Goal: Use online tool/utility: Utilize a website feature to perform a specific function

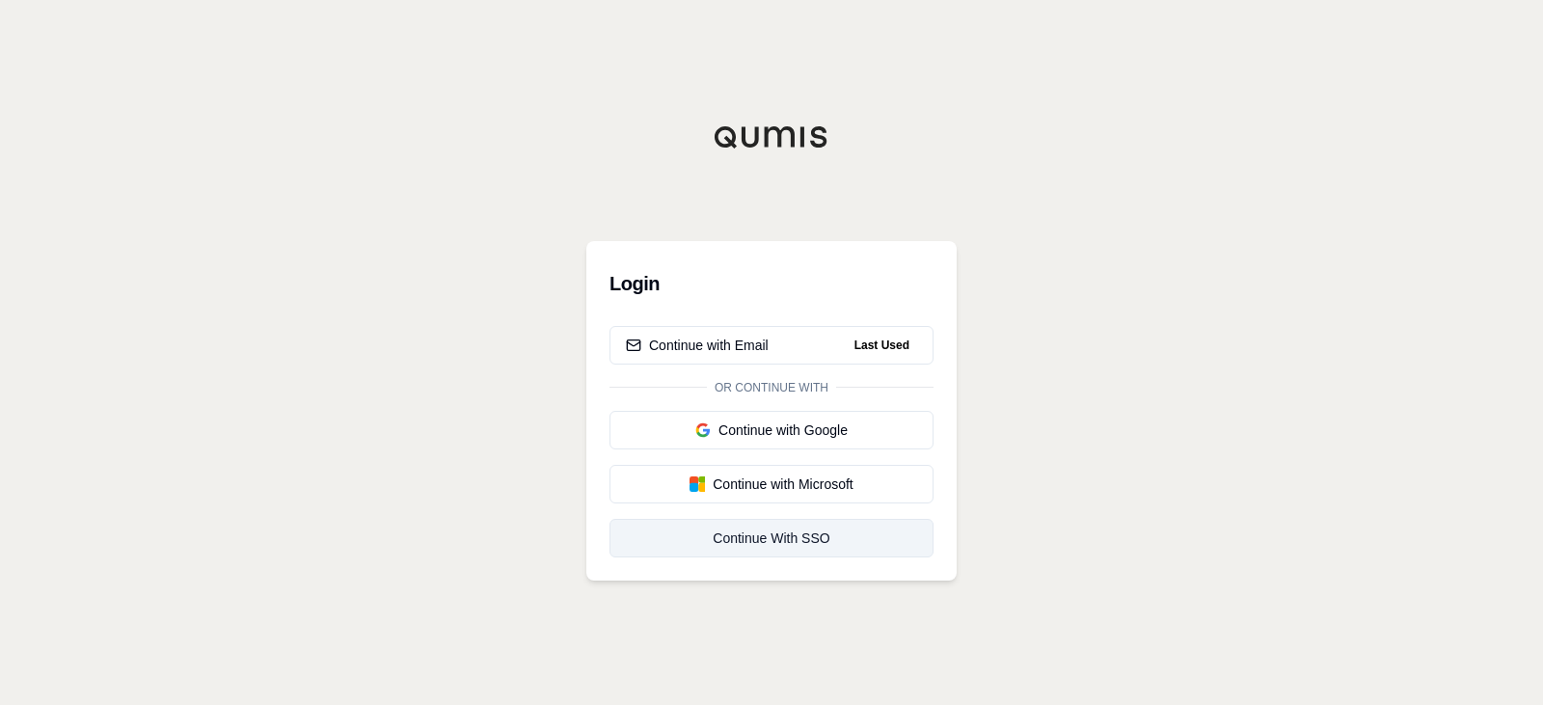
click at [799, 540] on div "Continue With SSO" at bounding box center [771, 537] width 291 height 19
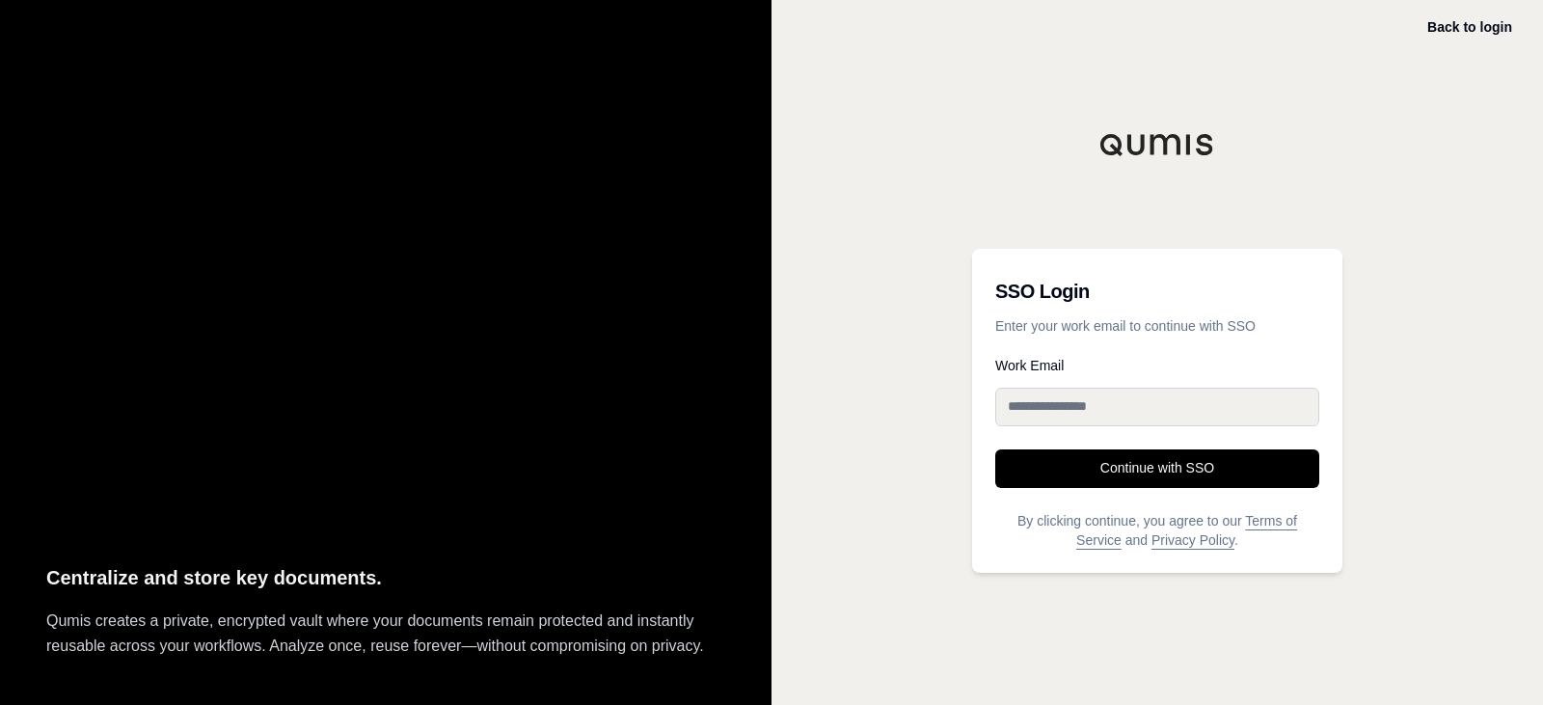
click at [1115, 418] on input "Work Email" at bounding box center [1157, 407] width 324 height 39
type input "**********"
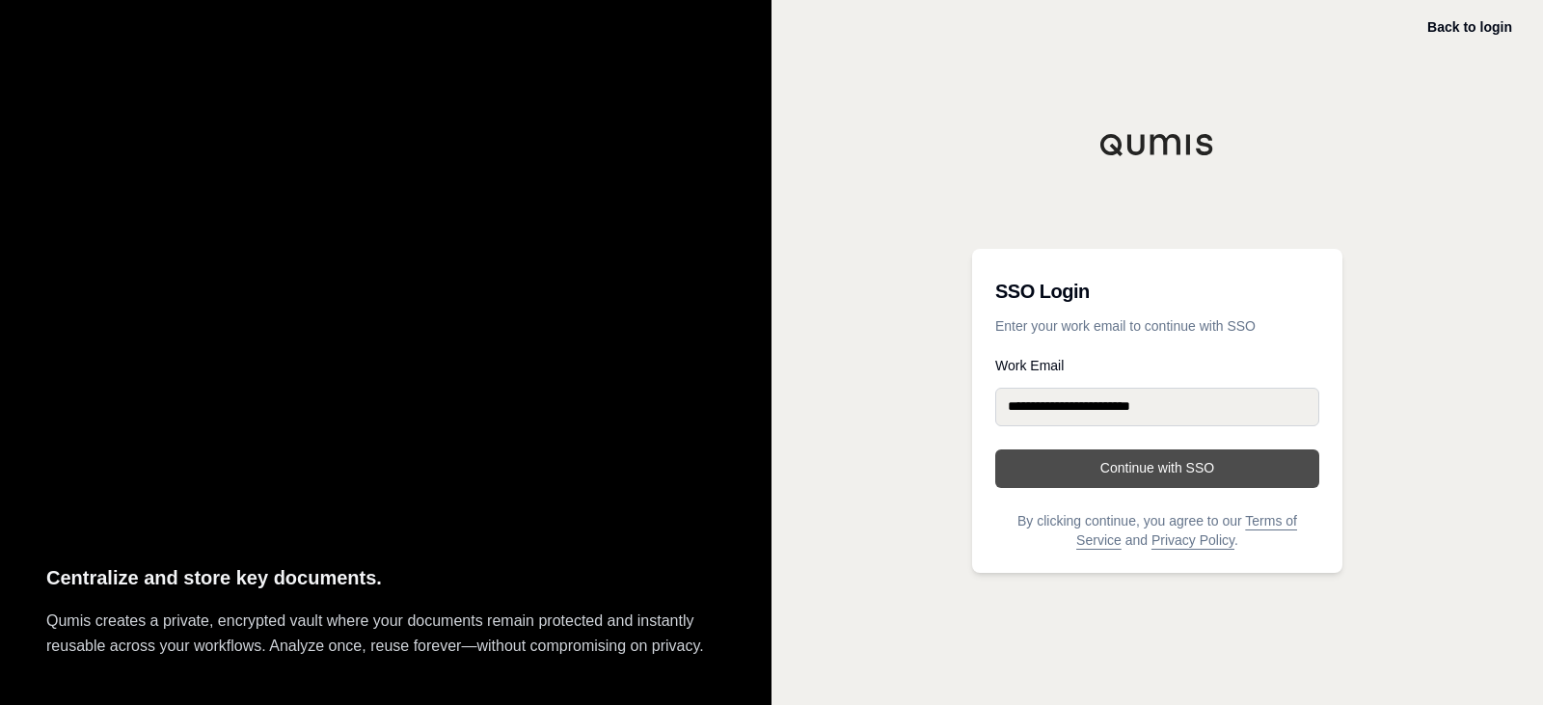
click at [1144, 465] on button "Continue with SSO" at bounding box center [1157, 468] width 324 height 39
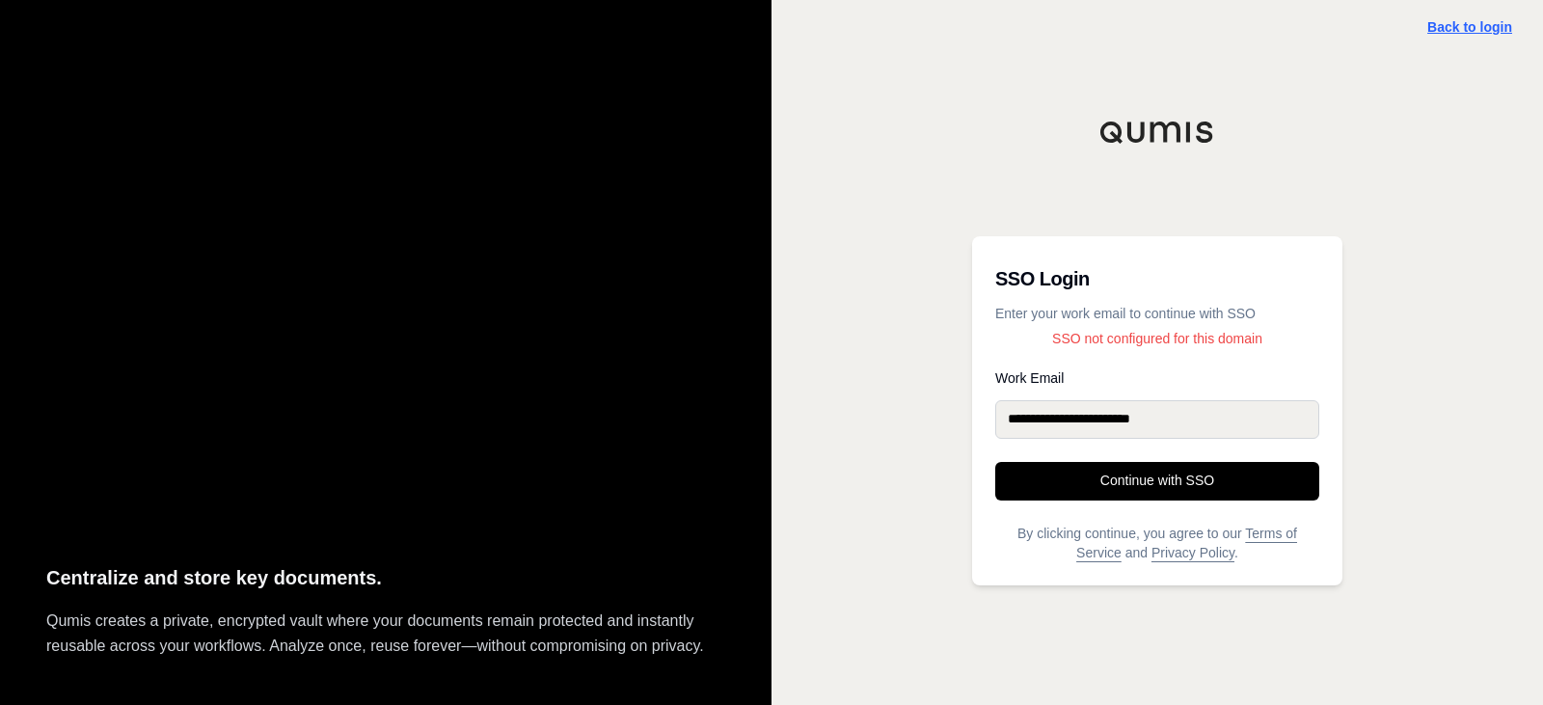
click at [1469, 30] on link "Back to login" at bounding box center [1469, 26] width 85 height 15
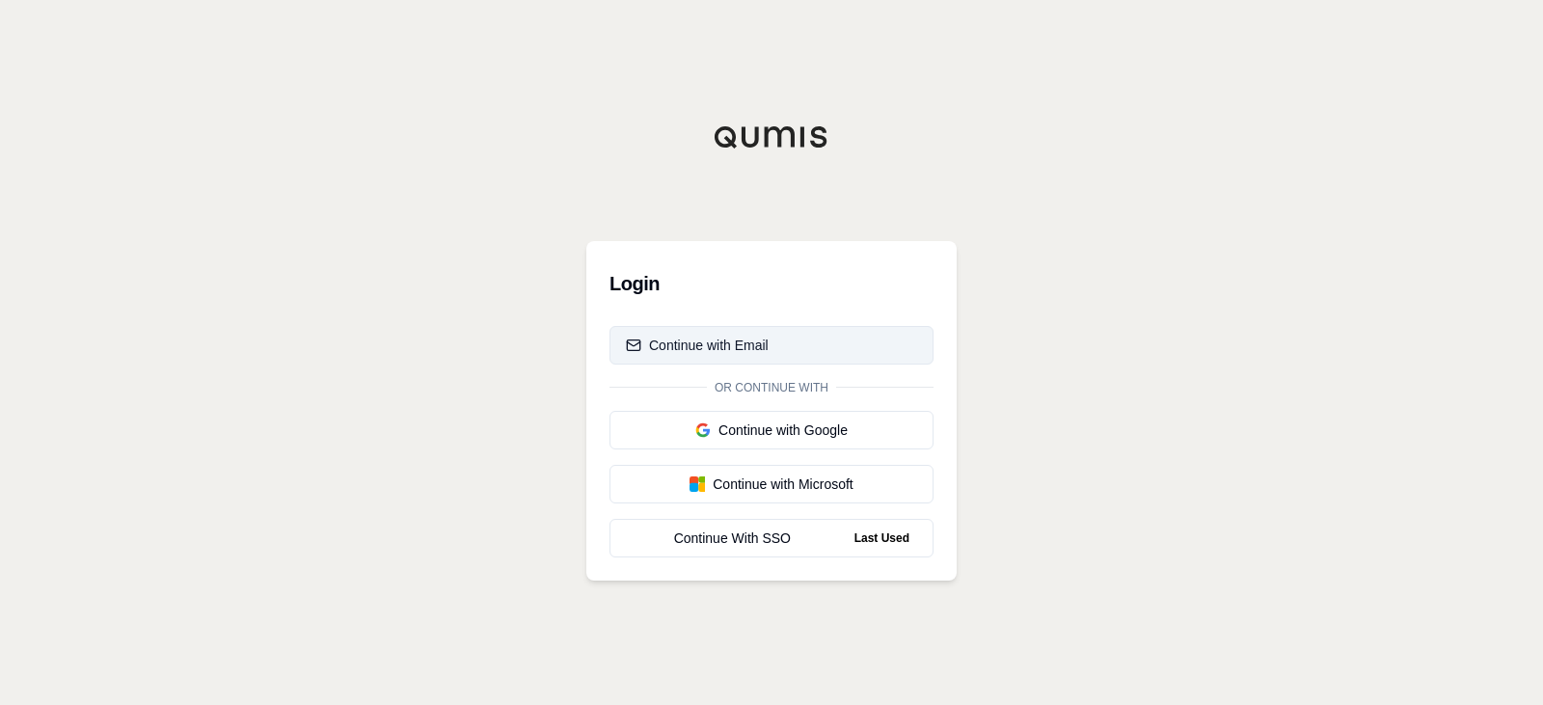
click at [769, 341] on button "Continue with Email" at bounding box center [771, 345] width 324 height 39
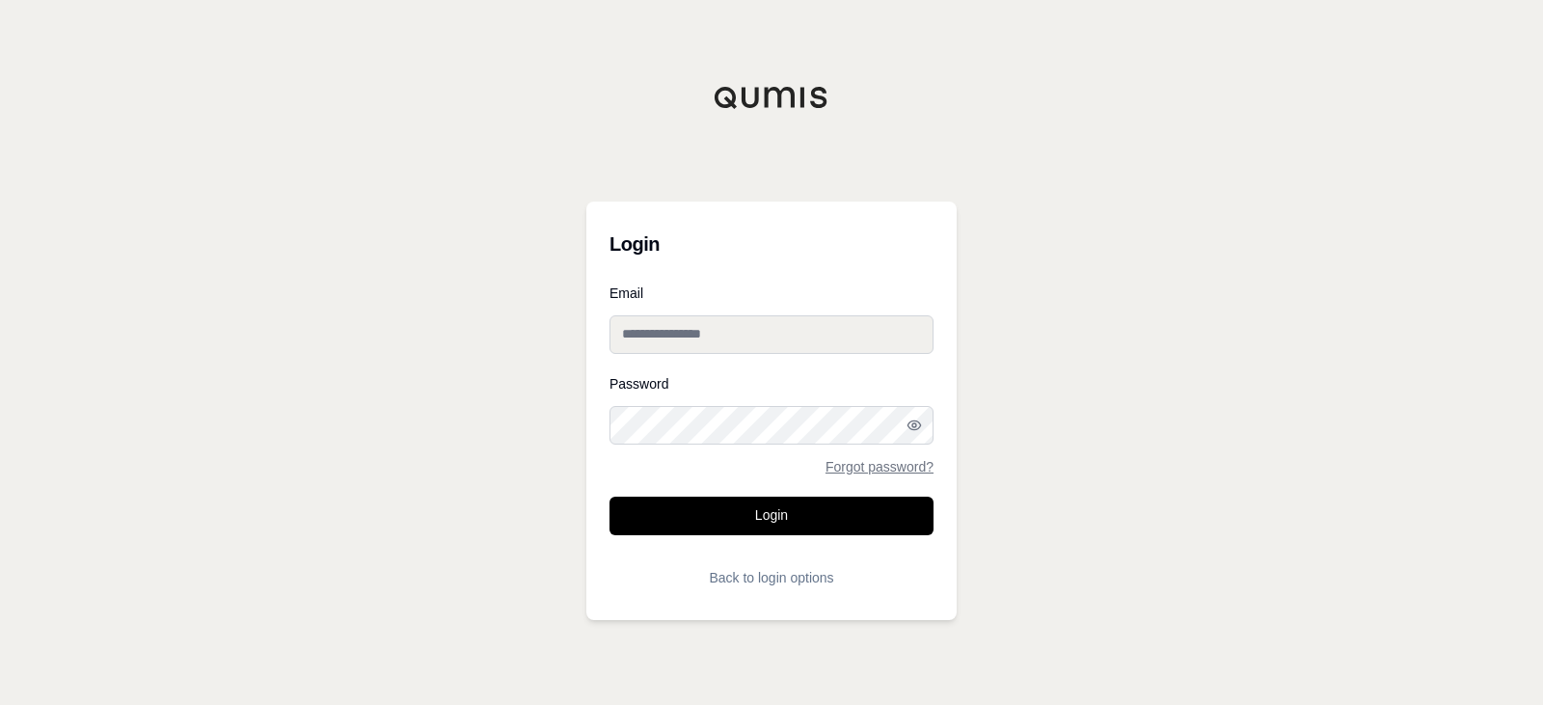
click at [687, 323] on input "Email" at bounding box center [771, 334] width 324 height 39
type input "**********"
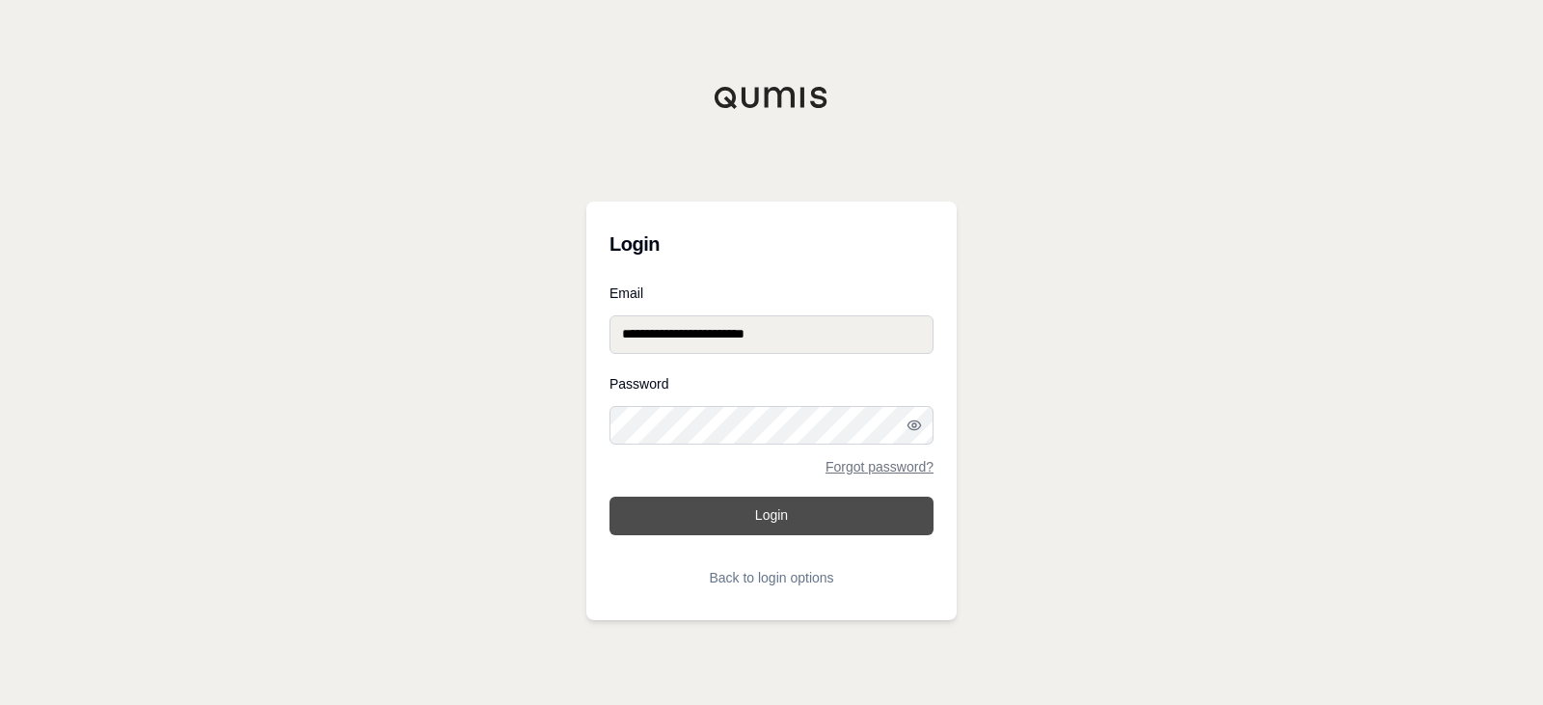
click at [727, 508] on button "Login" at bounding box center [771, 516] width 324 height 39
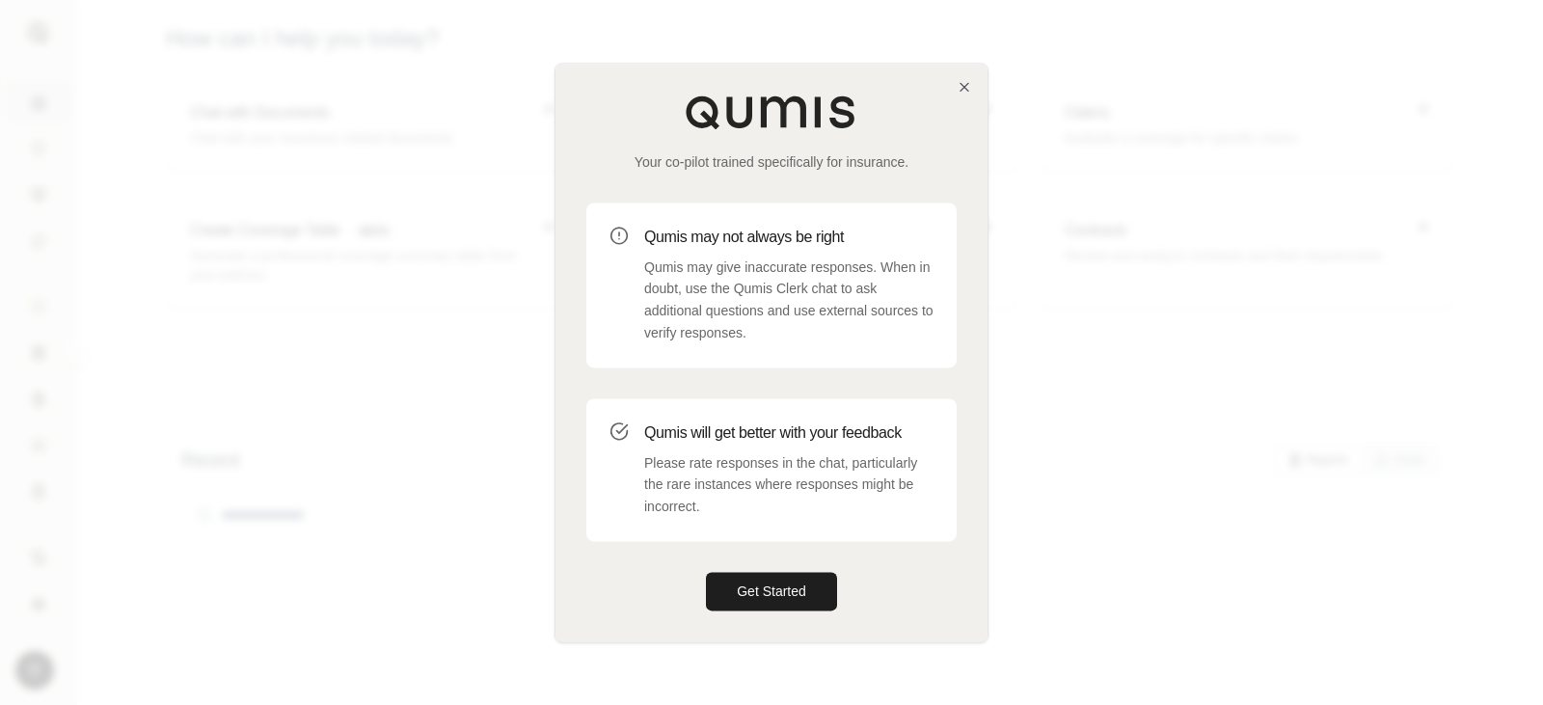
click at [950, 87] on div "Your co-pilot trained specifically for insurance. Qumis may not always be right…" at bounding box center [771, 353] width 432 height 578
click at [955, 89] on div "Your co-pilot trained specifically for insurance. Qumis may not always be right…" at bounding box center [771, 353] width 432 height 578
click at [968, 87] on icon "button" at bounding box center [964, 86] width 15 height 15
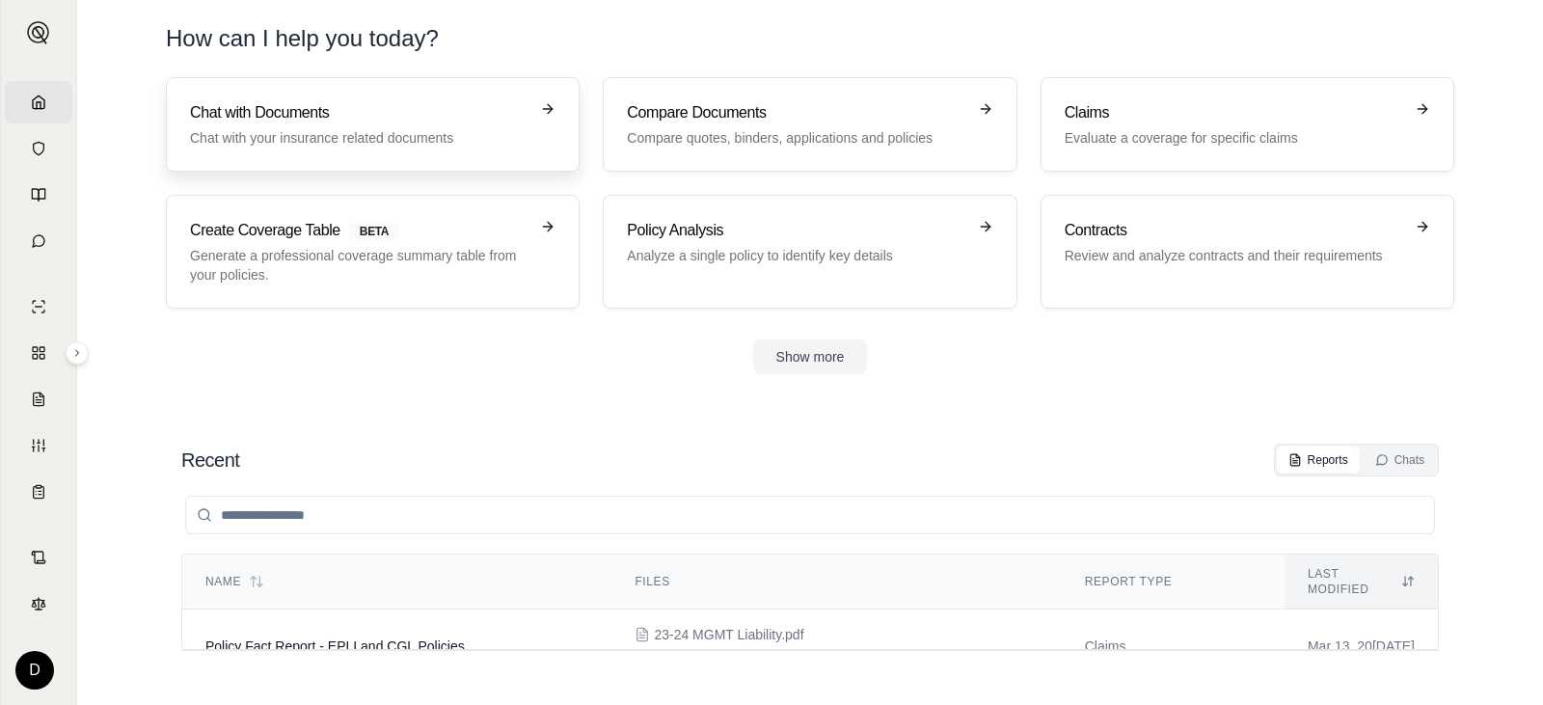
click at [382, 124] on div "Chat with Documents Chat with your insurance related documents" at bounding box center [359, 124] width 338 height 46
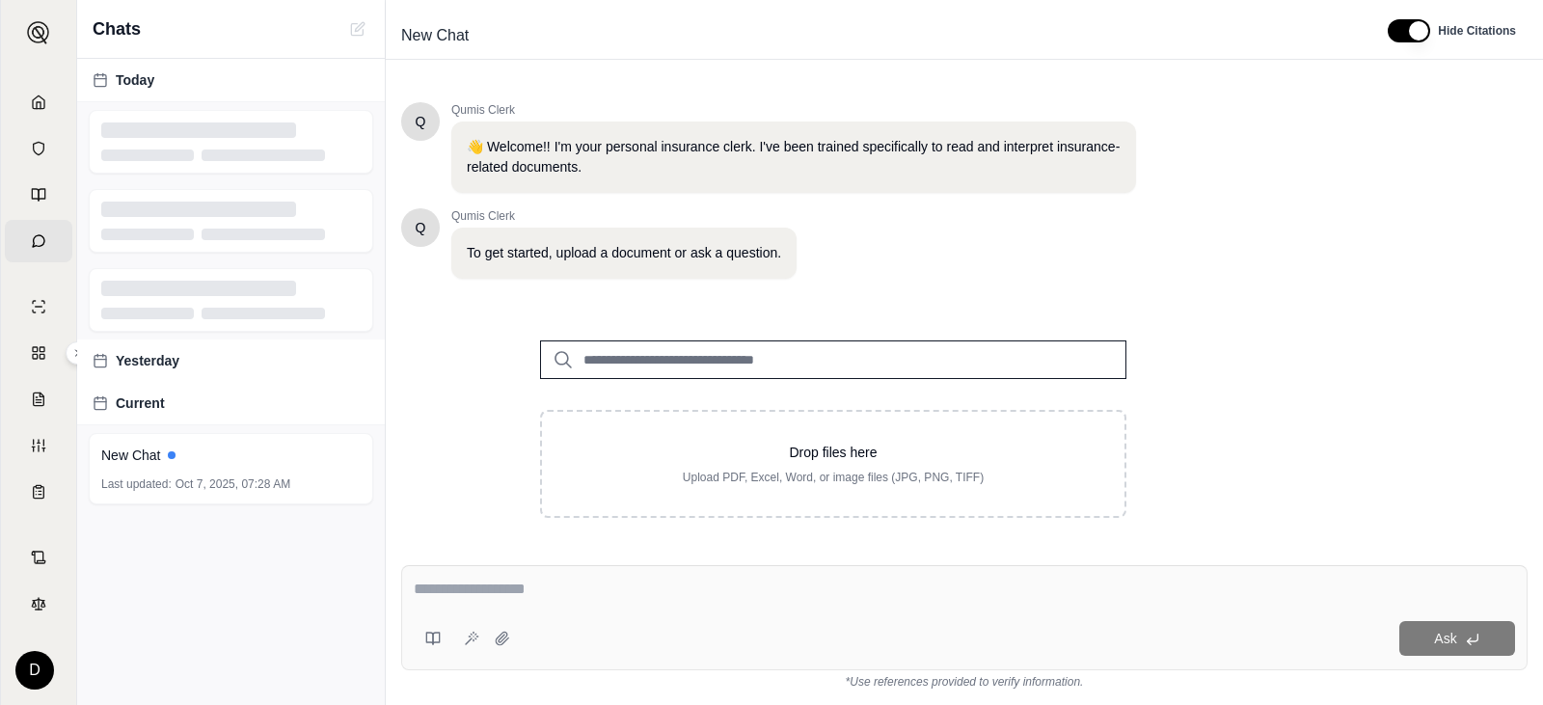
click at [687, 354] on input "search" at bounding box center [833, 359] width 586 height 39
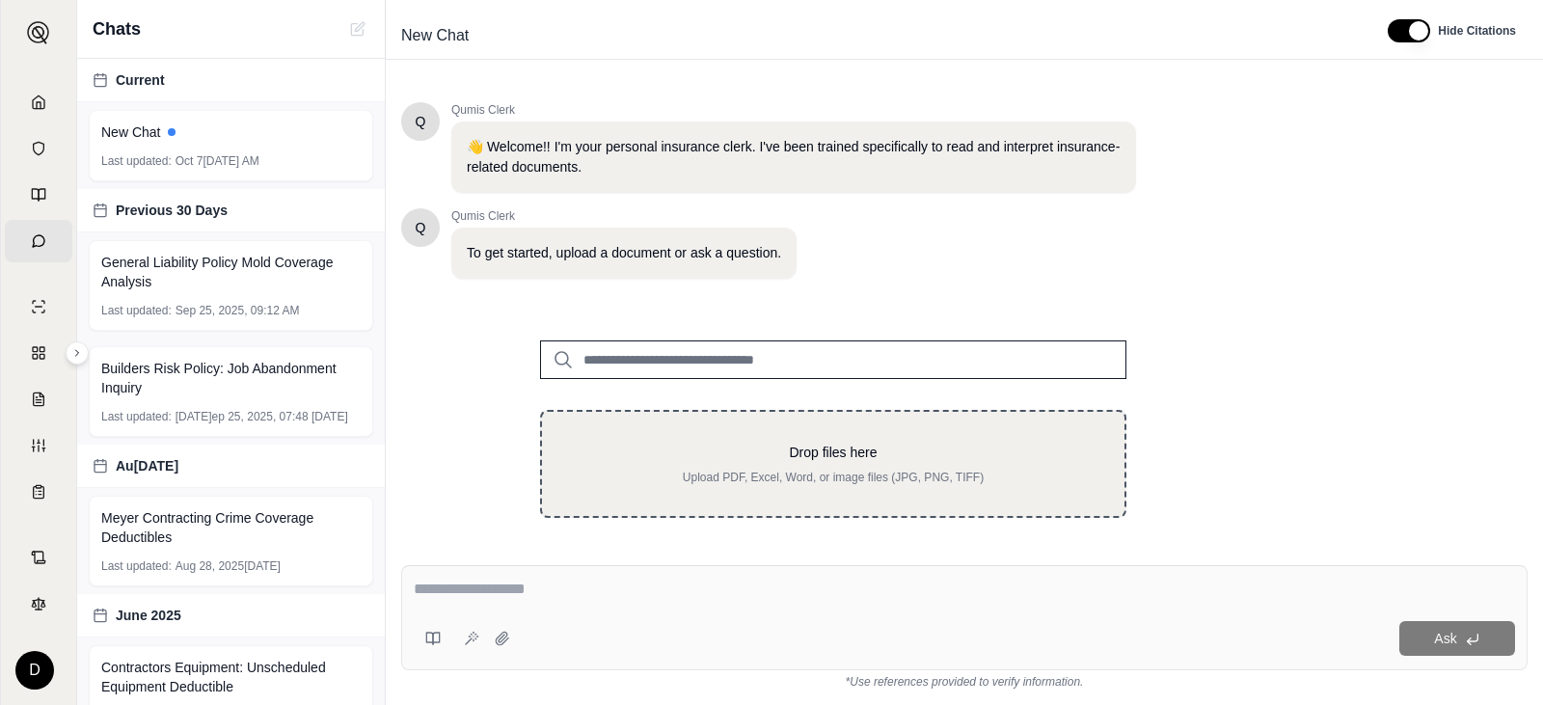
click at [656, 419] on div "Drop files here Upload PDF, Excel, Word, or image files (JPG, PNG, TIFF)" at bounding box center [833, 464] width 586 height 108
type input "**********"
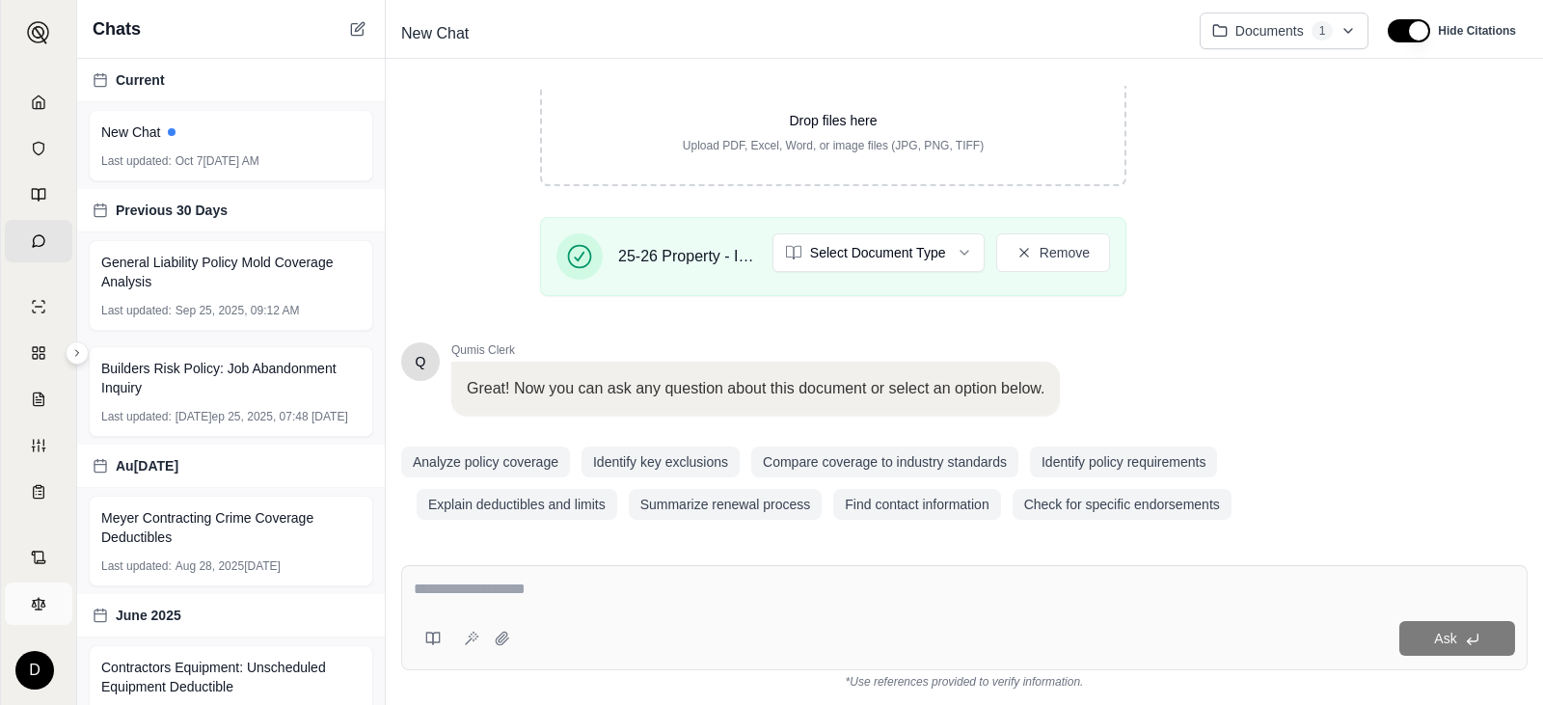
scroll to position [339, 0]
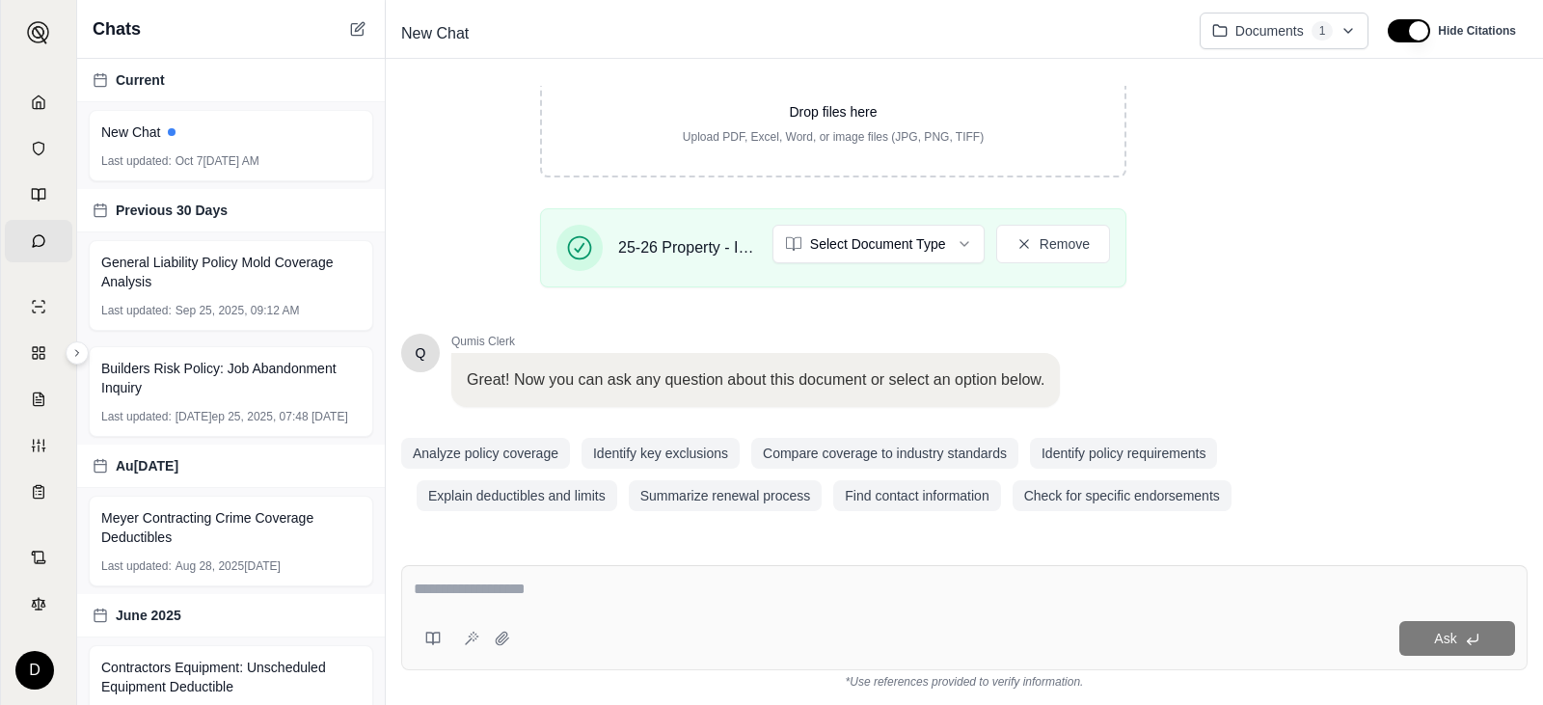
click at [645, 576] on div "Ask" at bounding box center [964, 617] width 1126 height 105
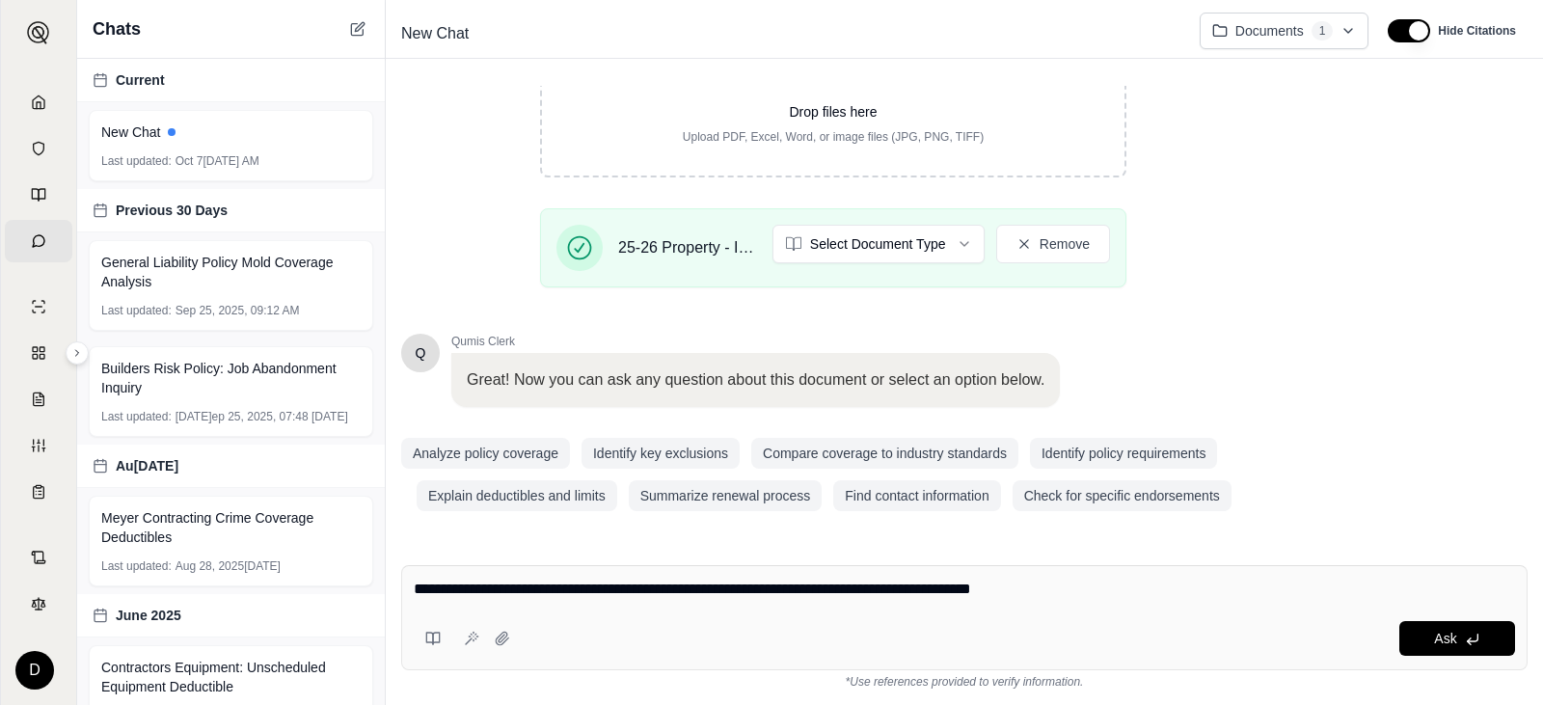
type textarea "**********"
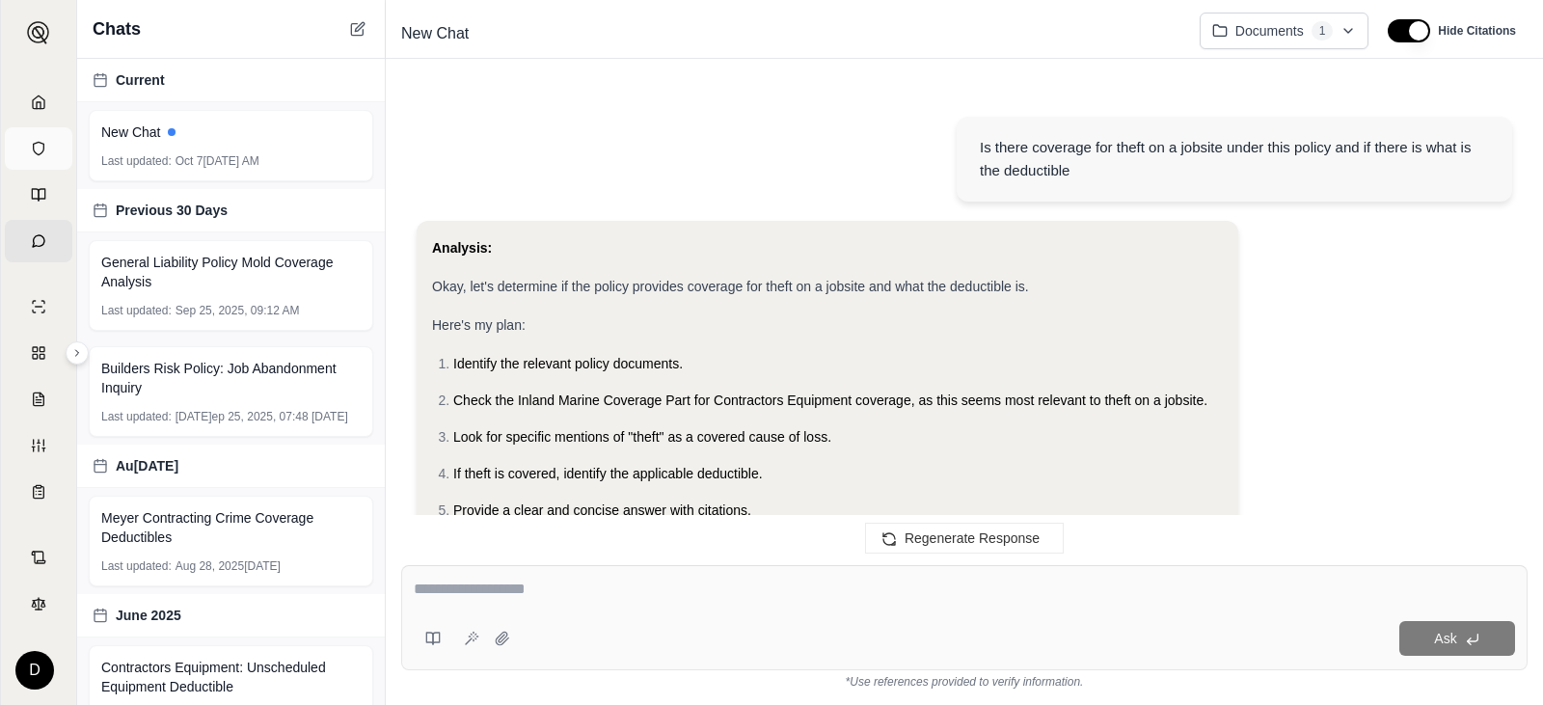
scroll to position [713, 0]
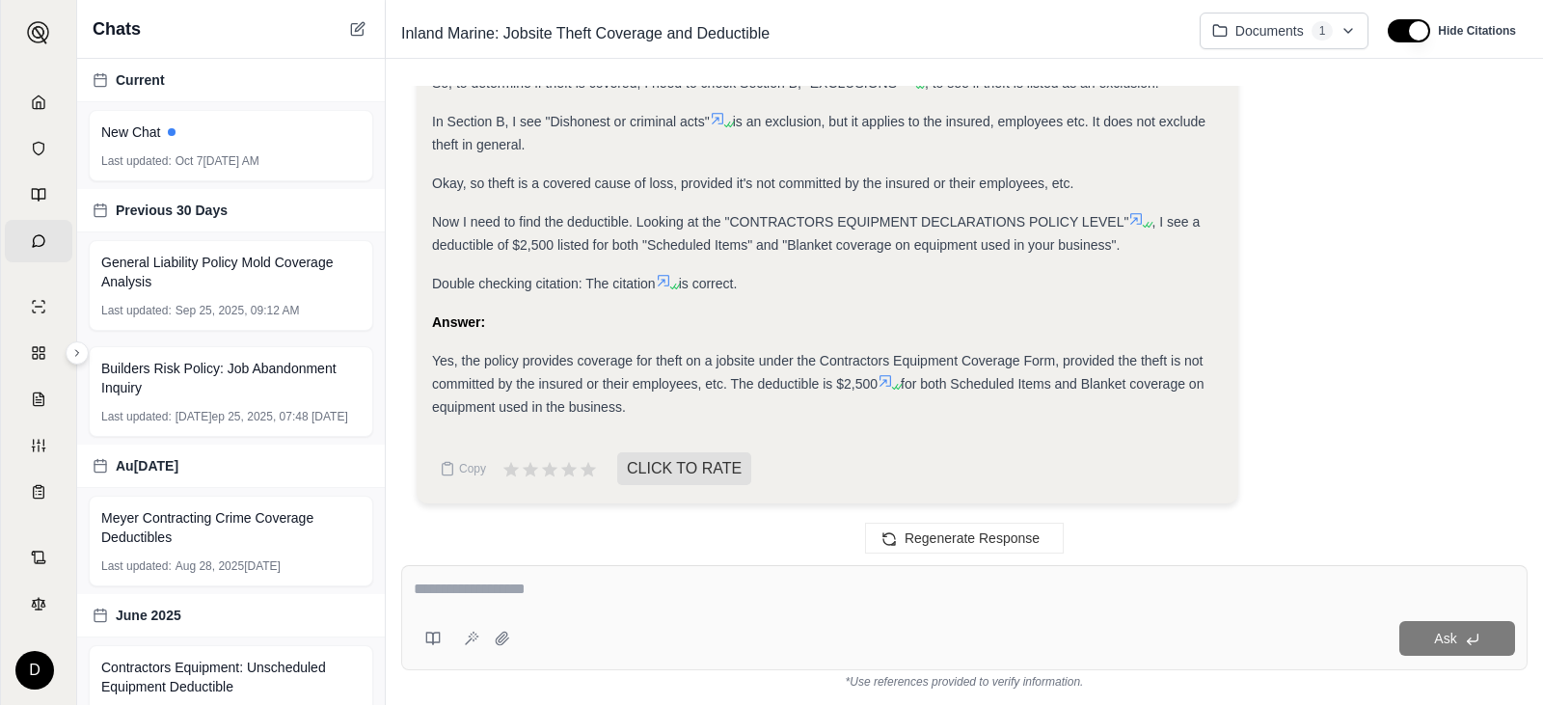
click at [890, 381] on icon at bounding box center [885, 381] width 12 height 12
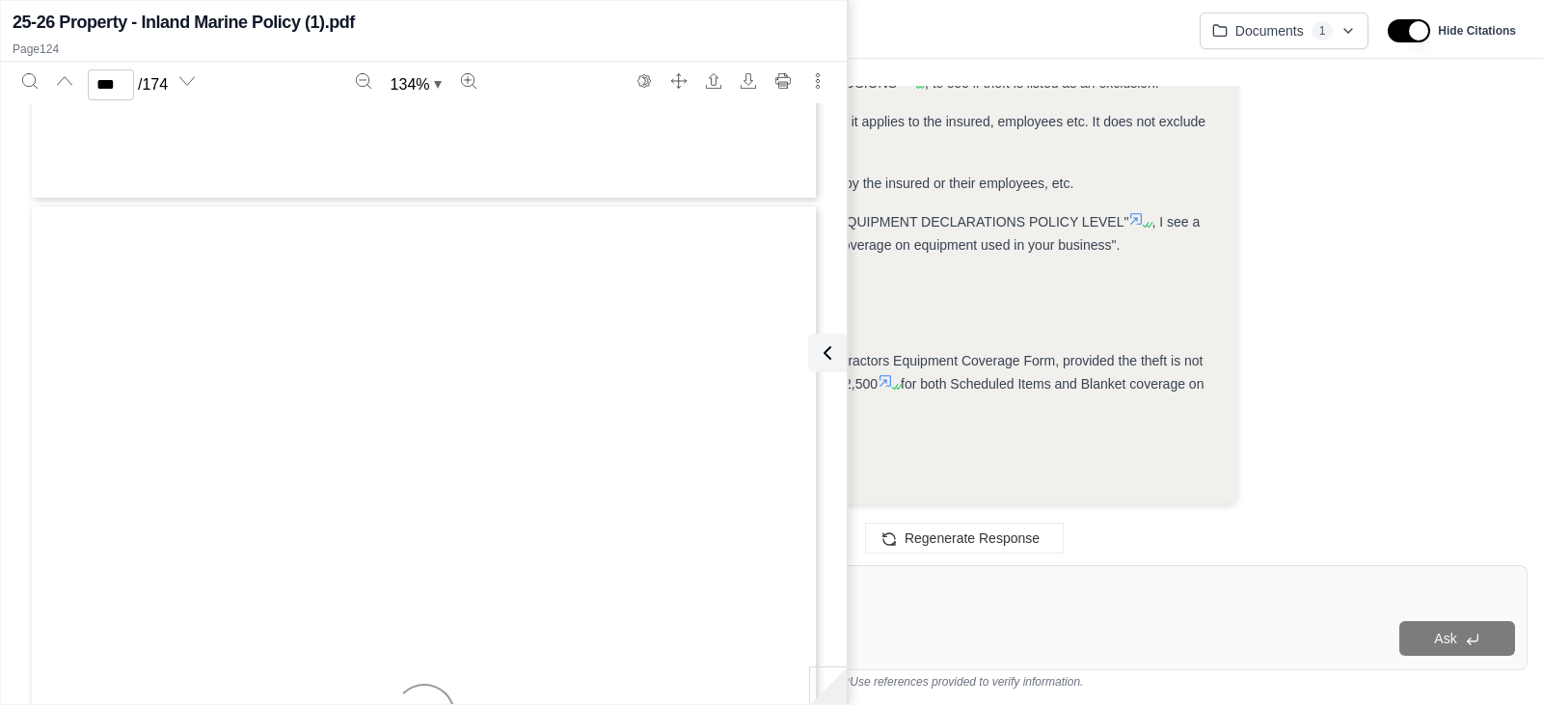
scroll to position [126024, 0]
click at [1029, 379] on span "for both Scheduled Items and Blanket coverage on equipment used in the business." at bounding box center [817, 395] width 771 height 39
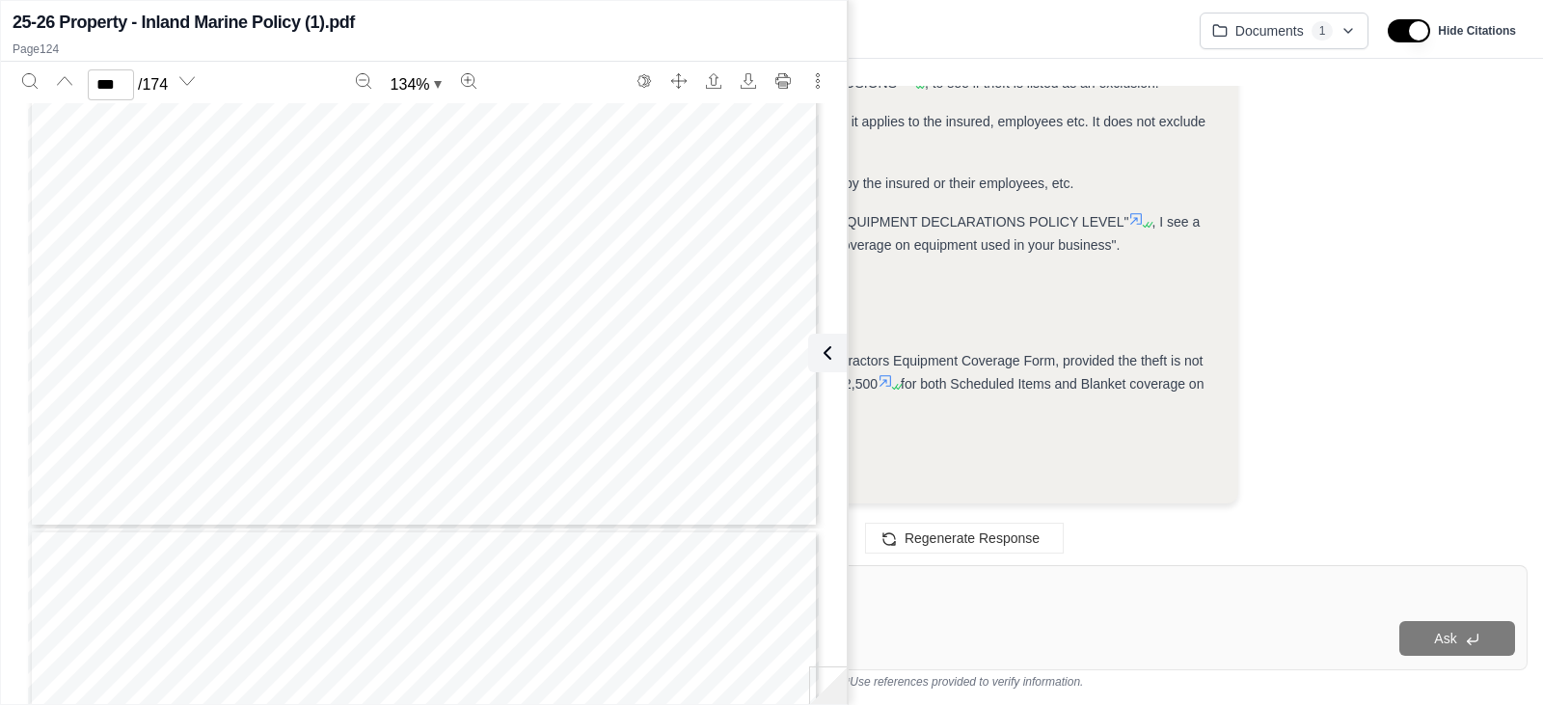
type input "***"
click at [1042, 230] on div "Now I need to find the deductible. Looking at the "CONTRACTORS EQUIPMENT DECLAR…" at bounding box center [827, 233] width 791 height 46
click at [828, 361] on icon at bounding box center [823, 352] width 23 height 23
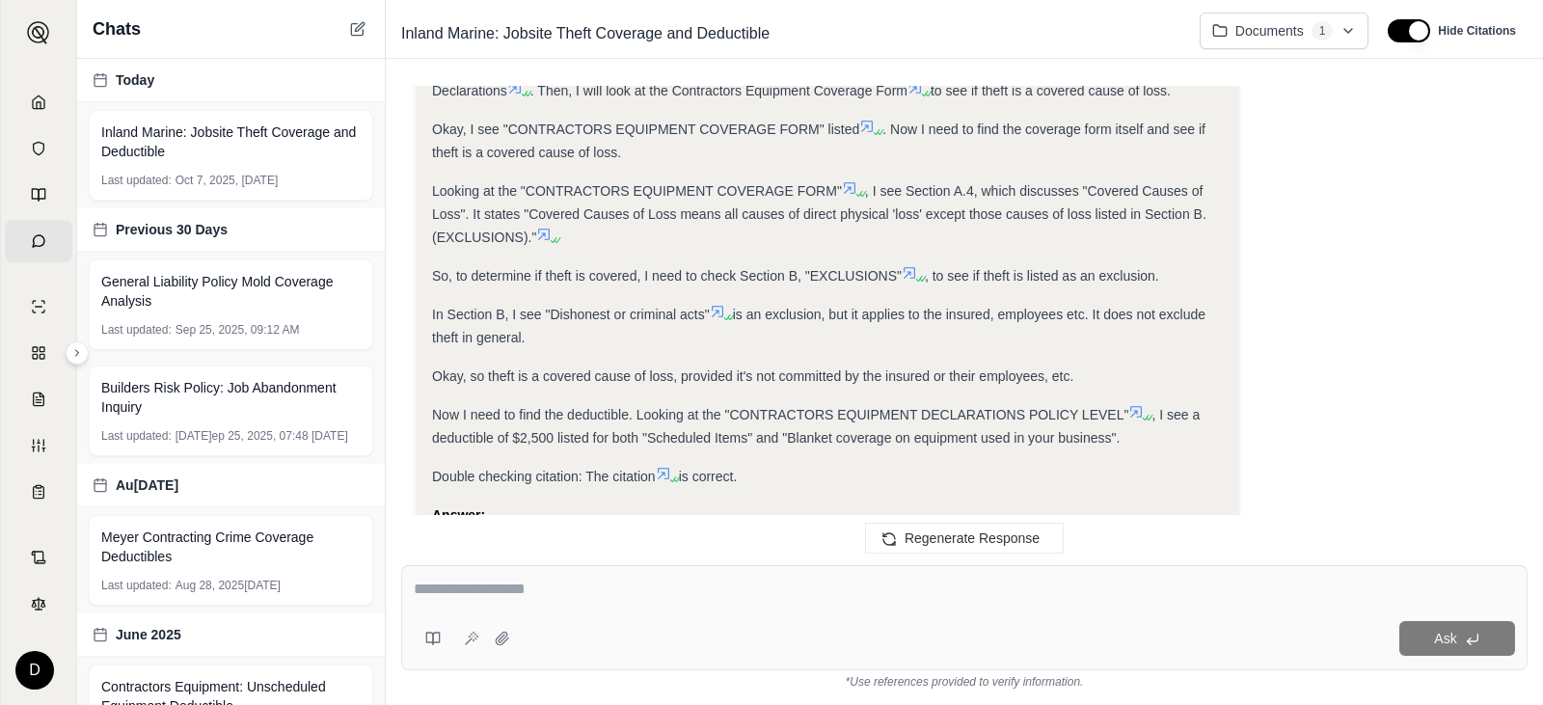
scroll to position [423, 0]
